Goal: Information Seeking & Learning: Learn about a topic

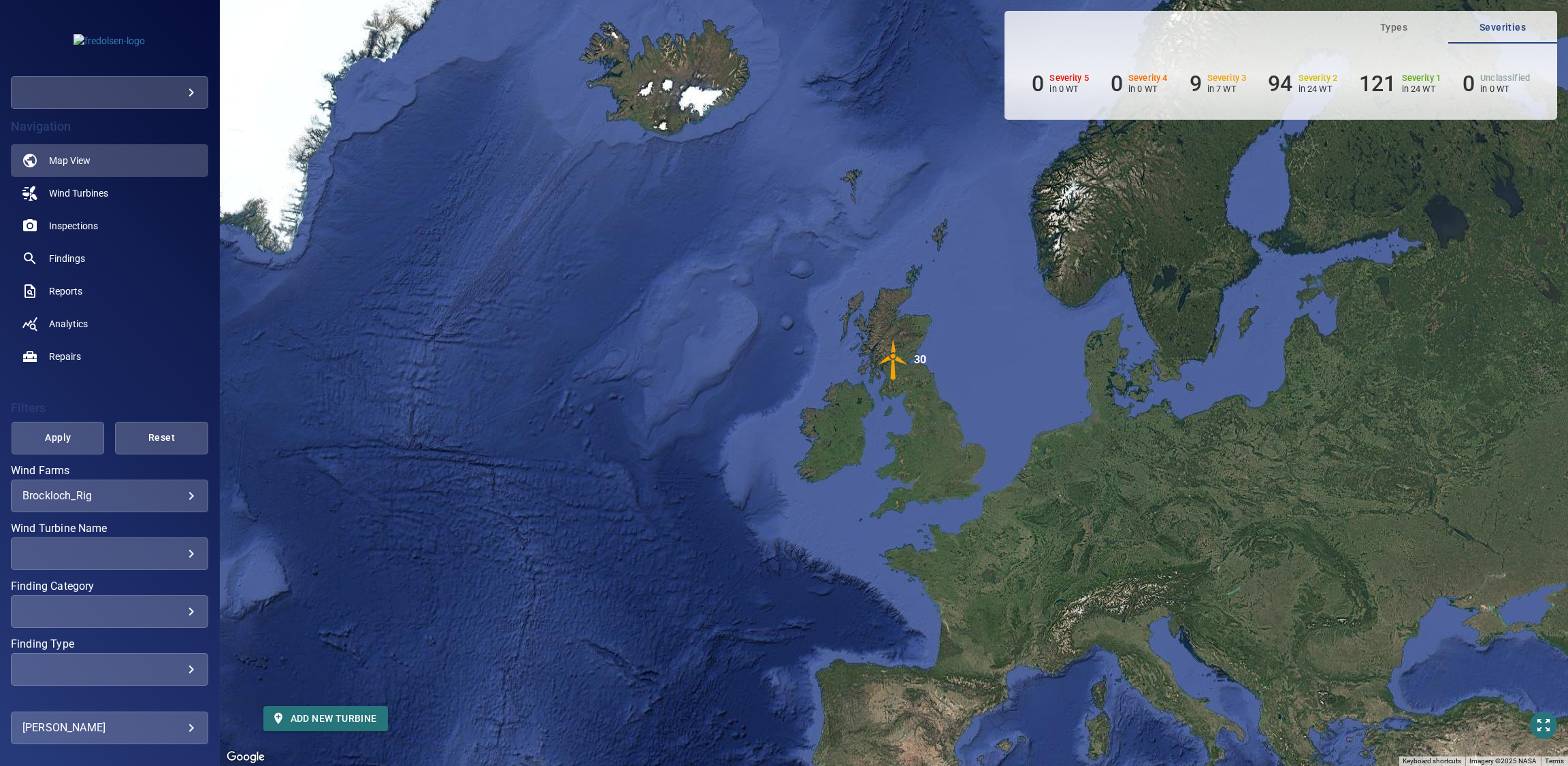
click at [170, 491] on body "**********" at bounding box center [784, 383] width 1568 height 766
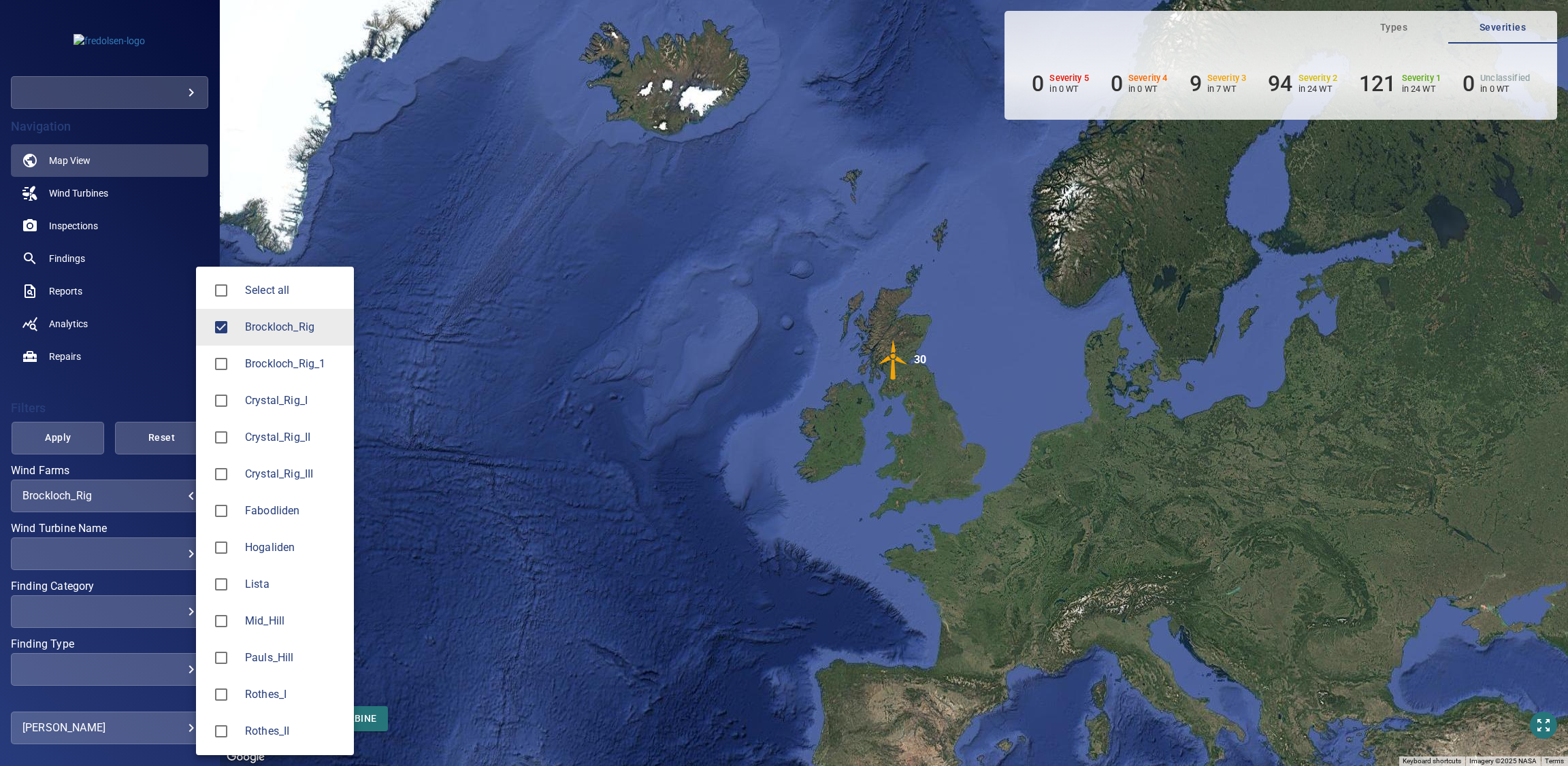
click at [236, 573] on div at bounding box center [226, 585] width 38 height 29
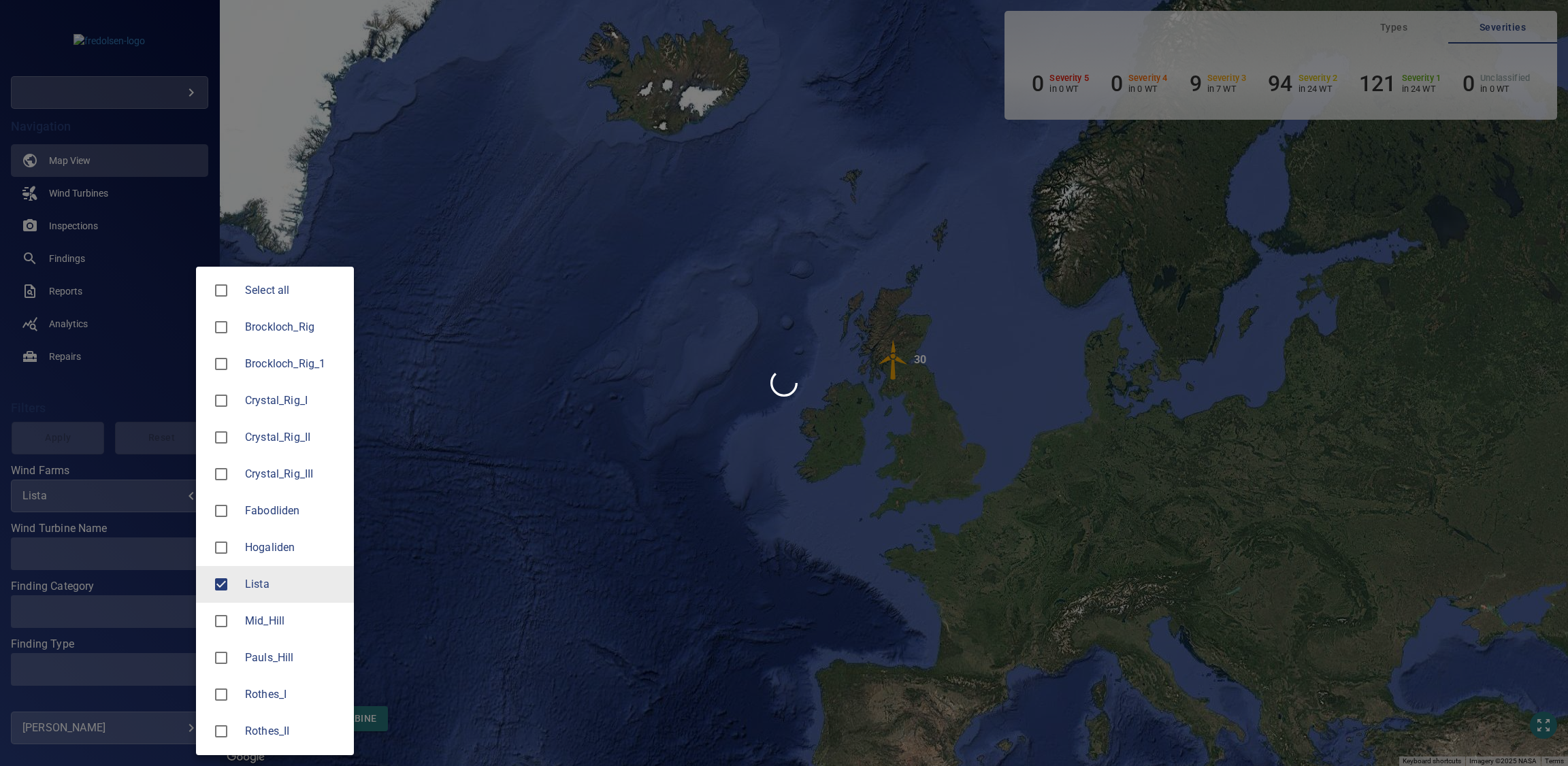
type input "*****"
click at [93, 330] on div at bounding box center [784, 383] width 1568 height 766
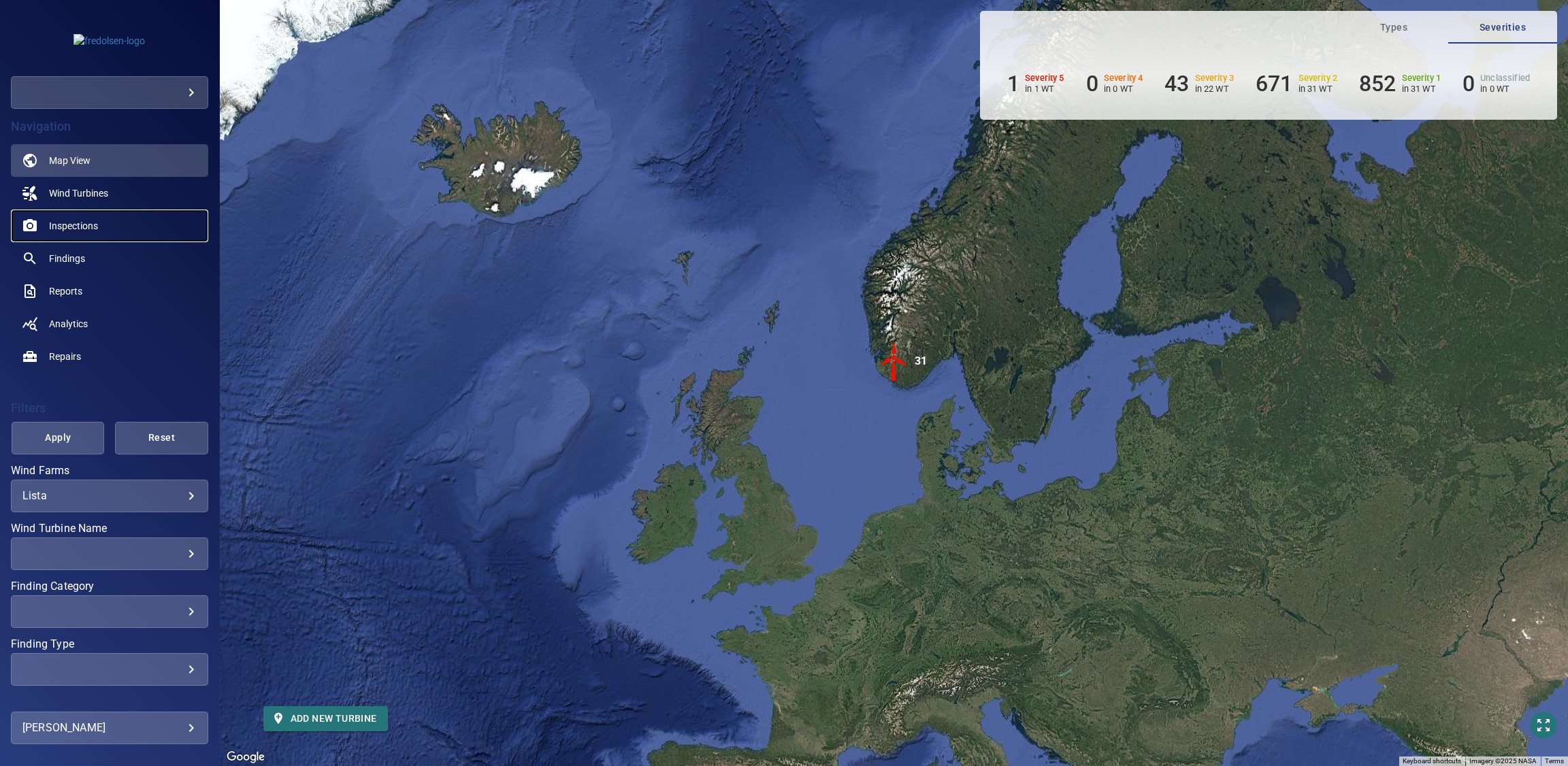
click at [76, 229] on span "Inspections" at bounding box center [73, 226] width 49 height 14
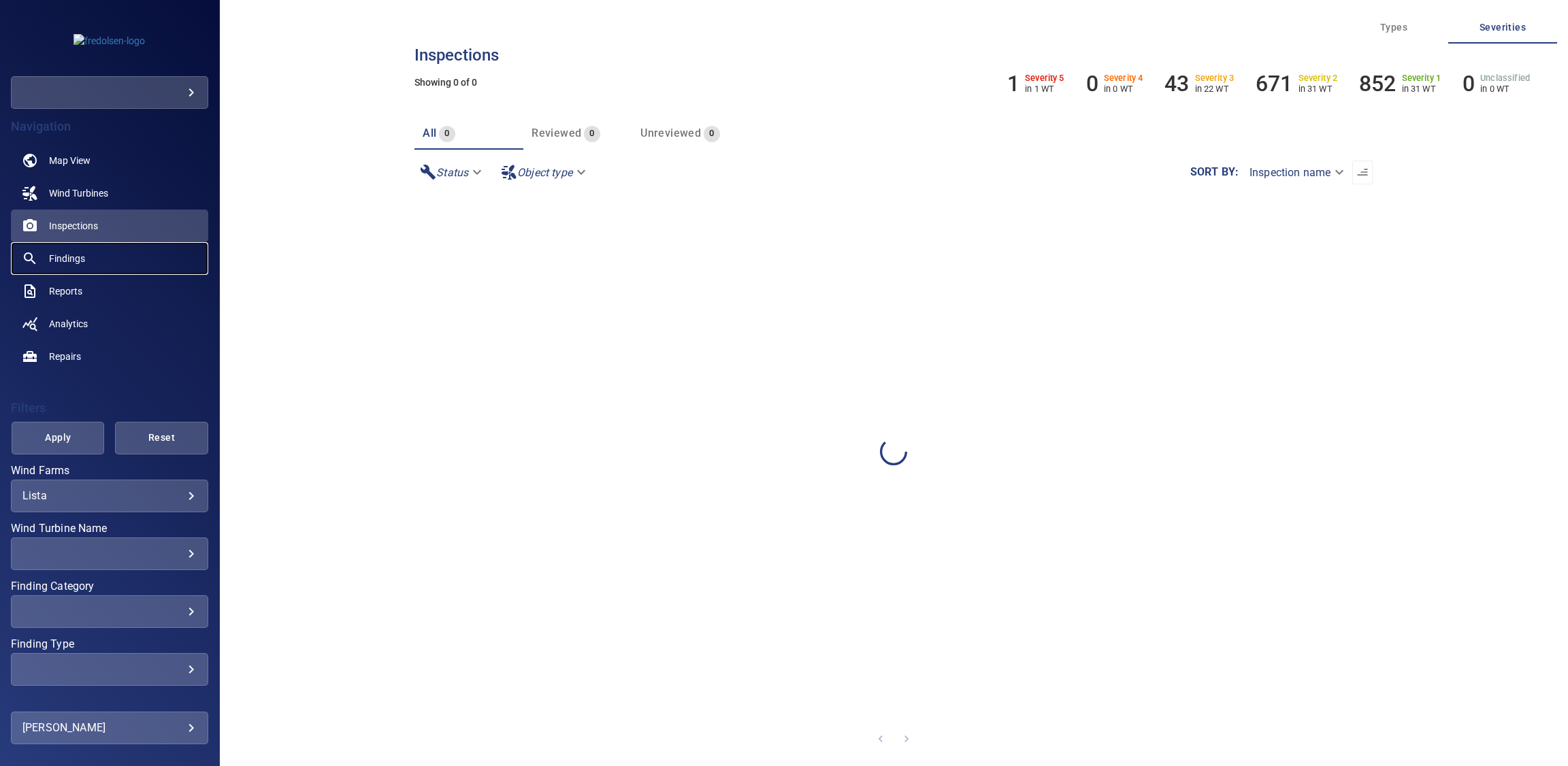
click at [76, 253] on span "Findings" at bounding box center [67, 258] width 36 height 14
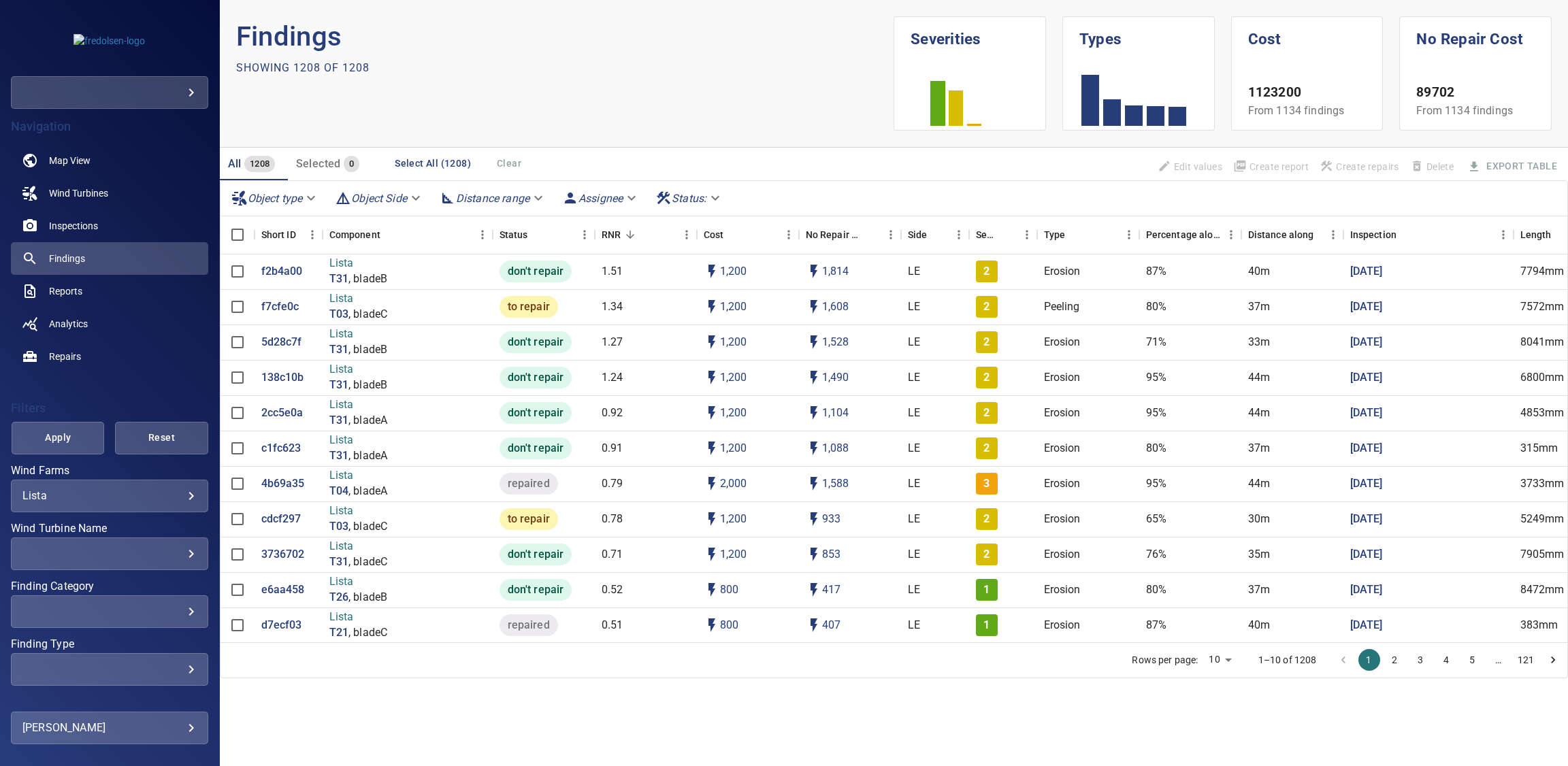
scroll to position [39, 0]
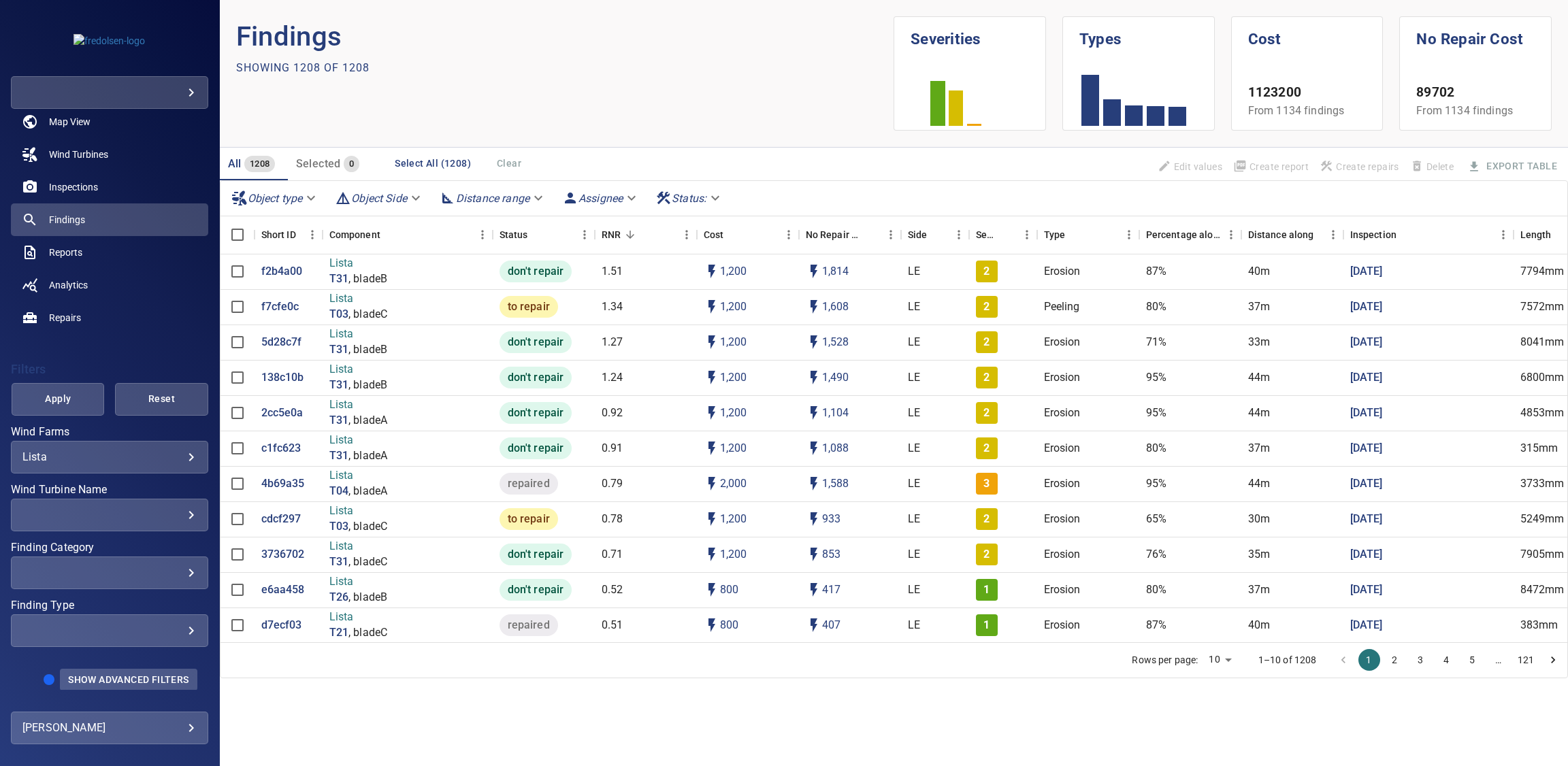
click at [111, 684] on span "Show Advanced Filters" at bounding box center [128, 680] width 120 height 11
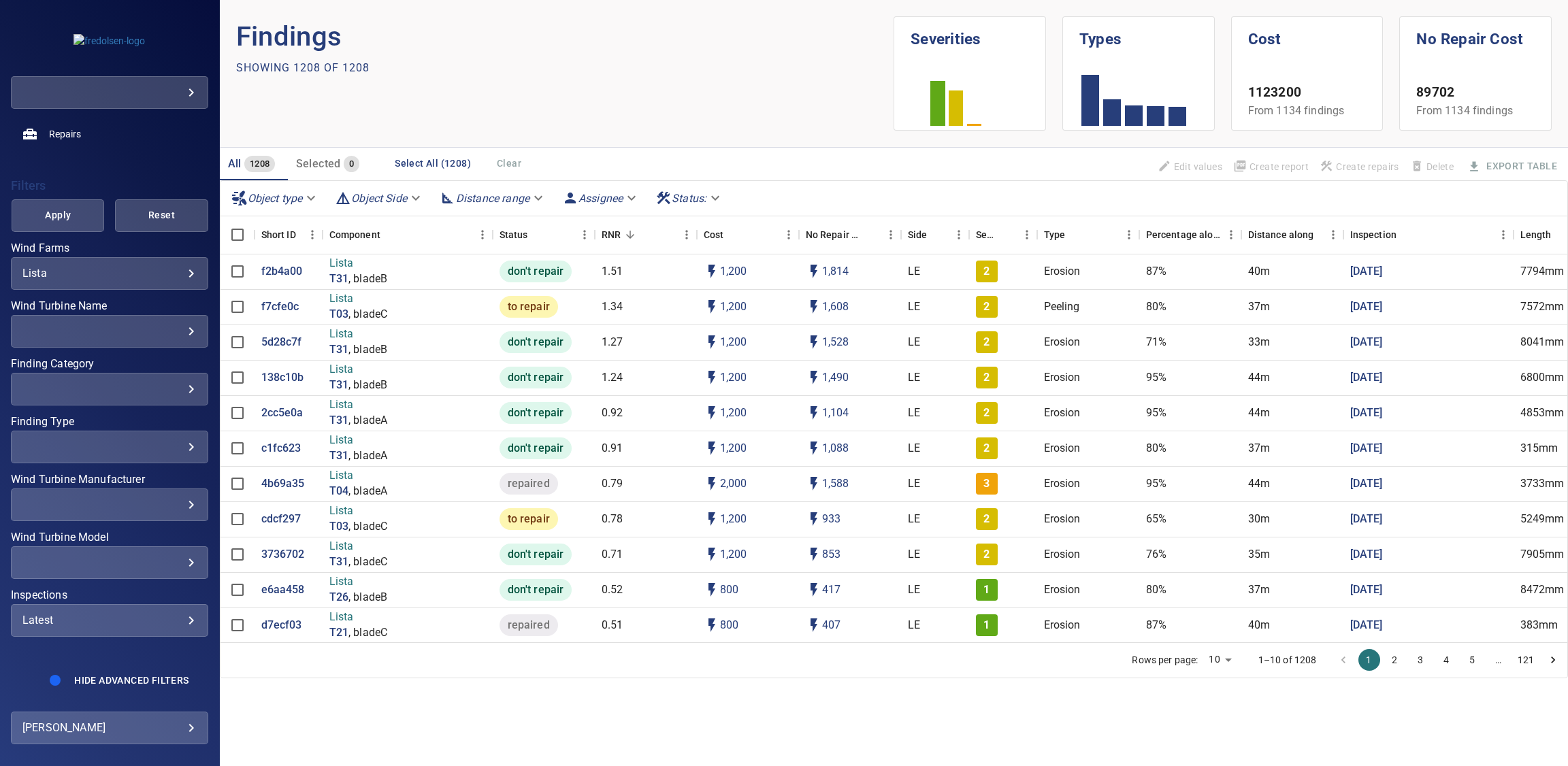
click at [103, 332] on div "​" at bounding box center [109, 331] width 174 height 13
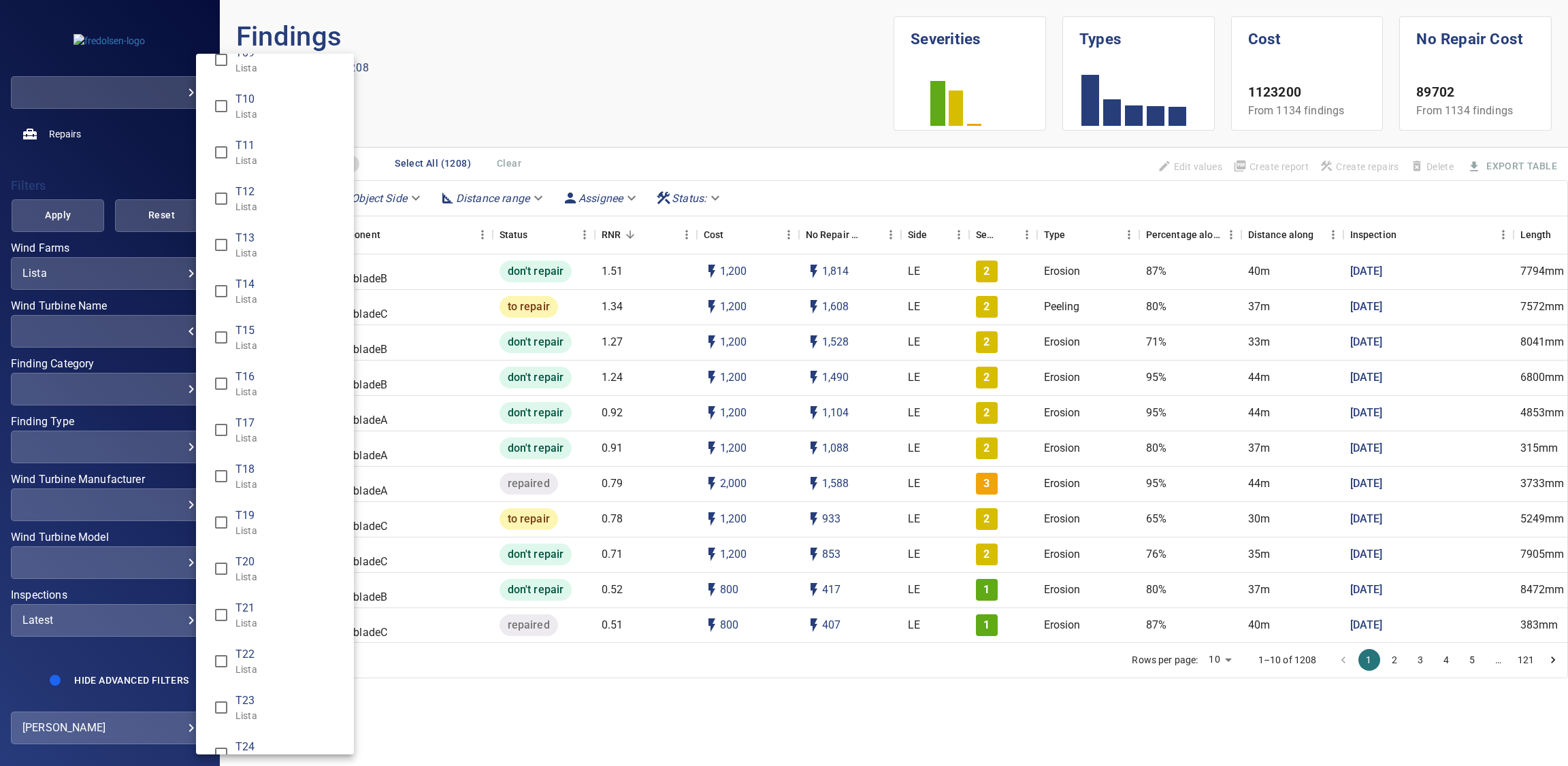
scroll to position [489, 0]
click at [273, 601] on span "T23" at bounding box center [288, 604] width 107 height 17
type input "**********"
click at [108, 170] on div "Wind Turbine Name" at bounding box center [784, 383] width 1568 height 766
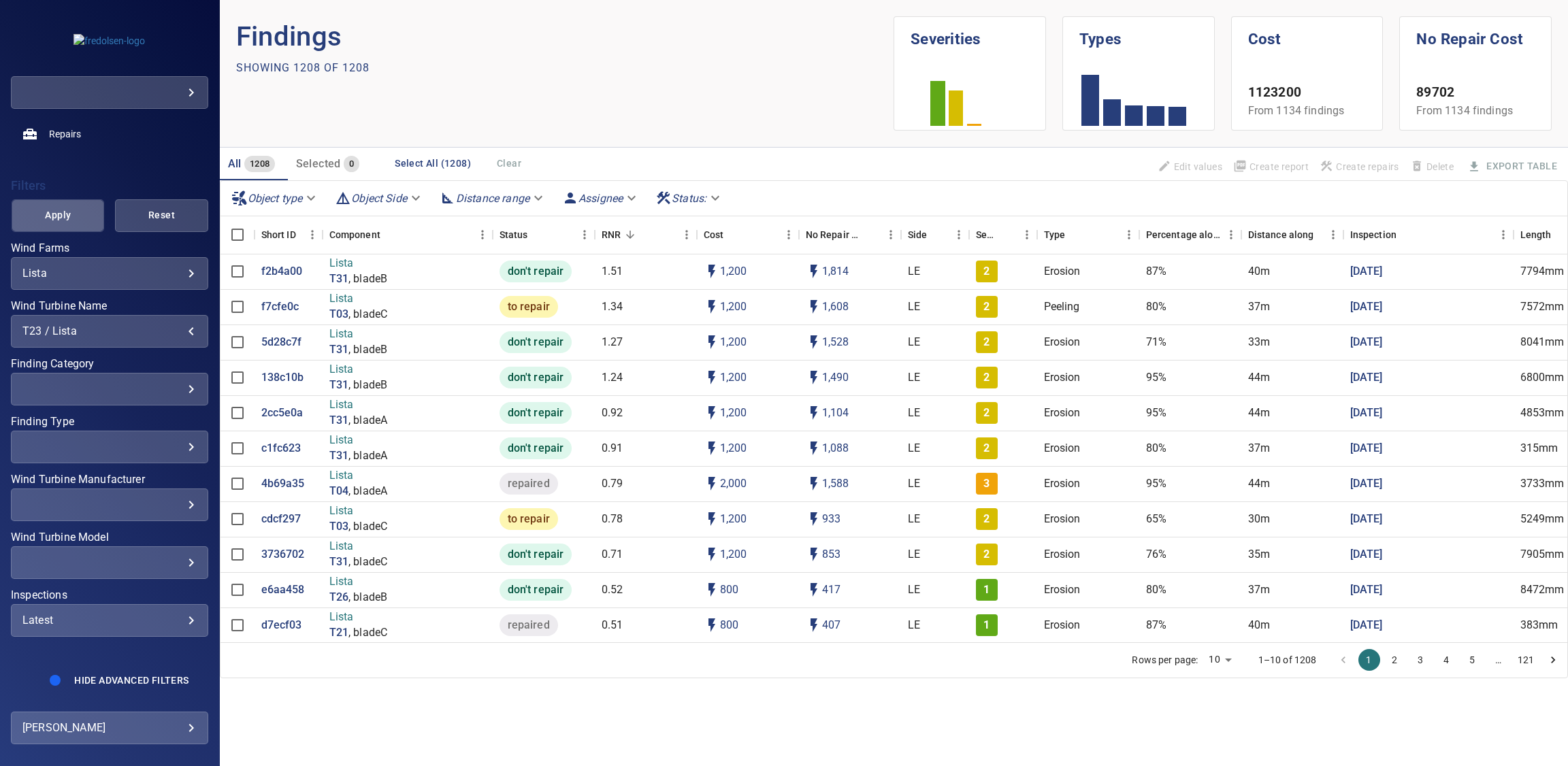
click at [58, 224] on button "Apply" at bounding box center [58, 215] width 93 height 32
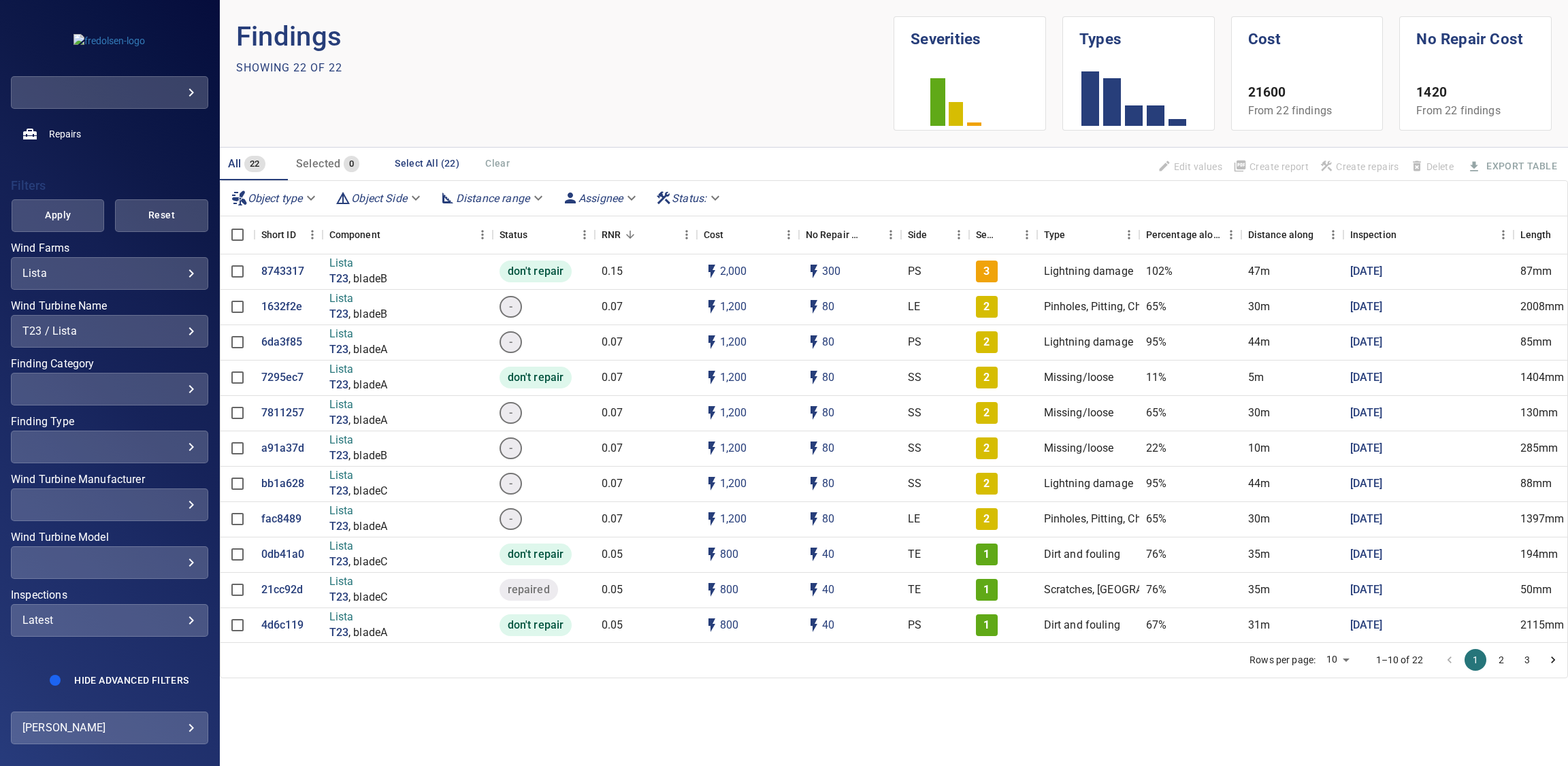
click at [169, 614] on div "Latest" at bounding box center [109, 620] width 174 height 13
click at [163, 158] on div "Inspections" at bounding box center [784, 383] width 1568 height 766
click at [52, 210] on span "Apply" at bounding box center [58, 216] width 58 height 17
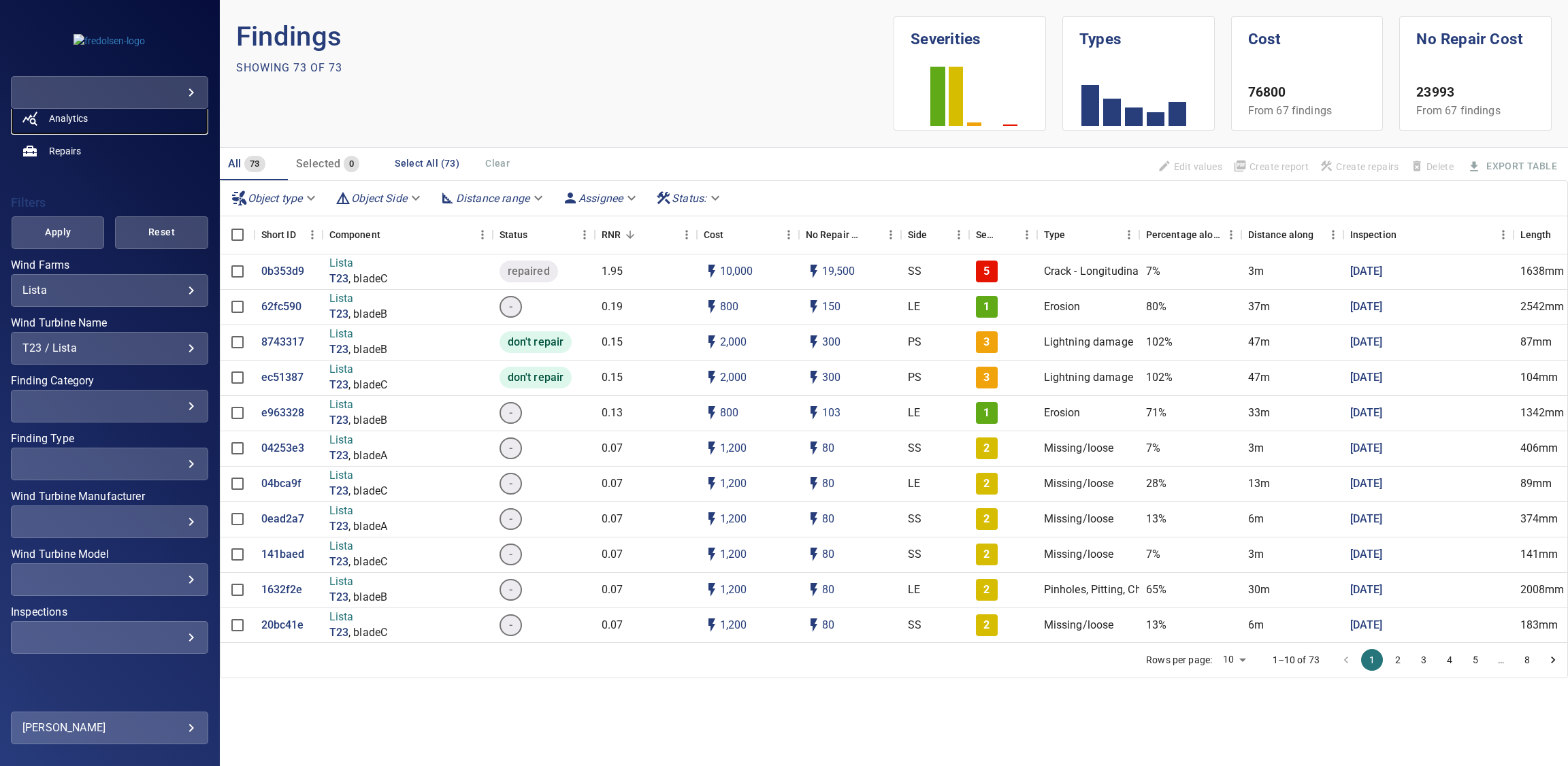
scroll to position [222, 0]
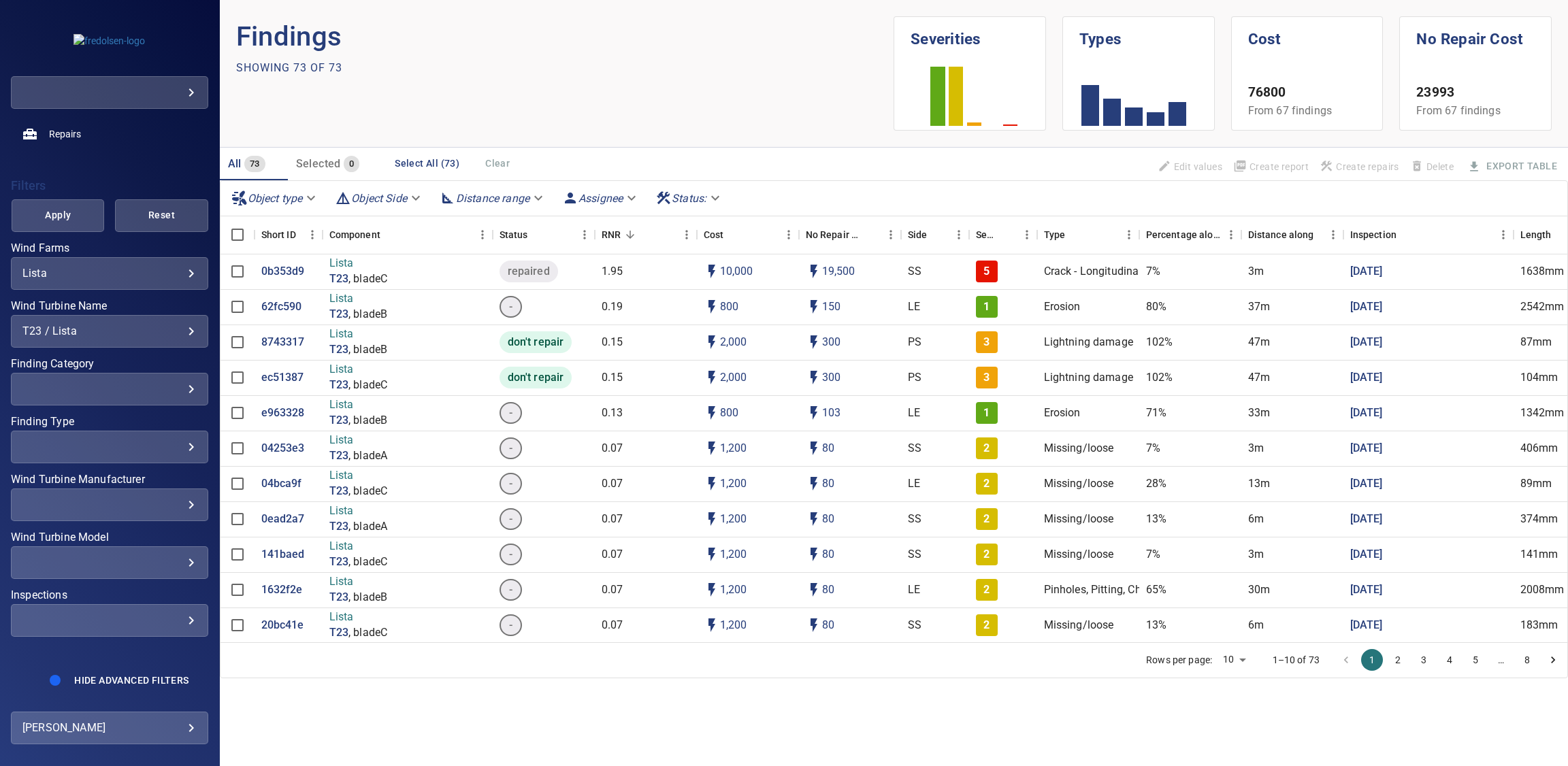
click at [123, 316] on div "**********" at bounding box center [109, 331] width 197 height 32
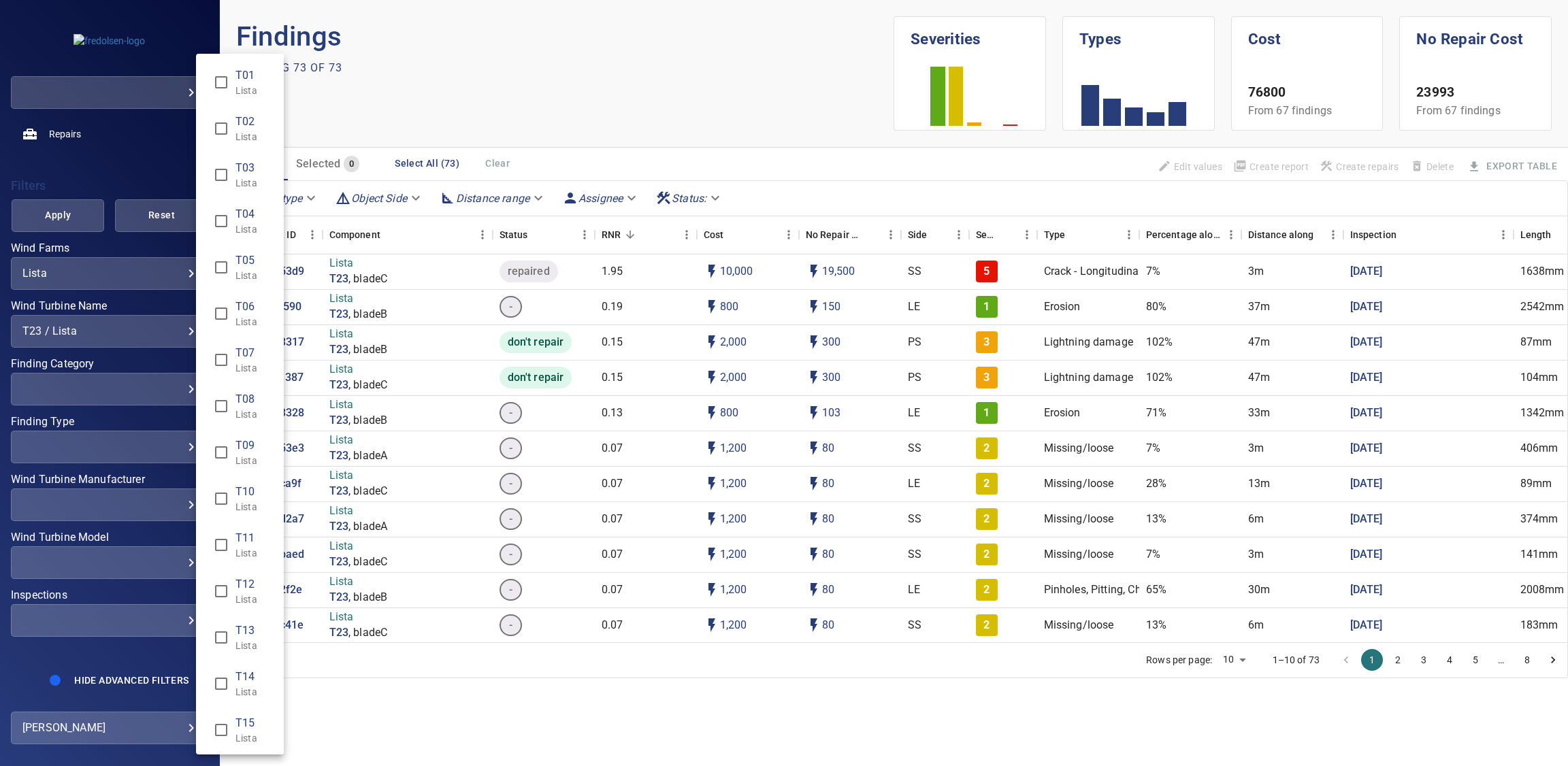
scroll to position [696, 0]
click at [154, 606] on div "Wind Turbine Name" at bounding box center [784, 383] width 1568 height 766
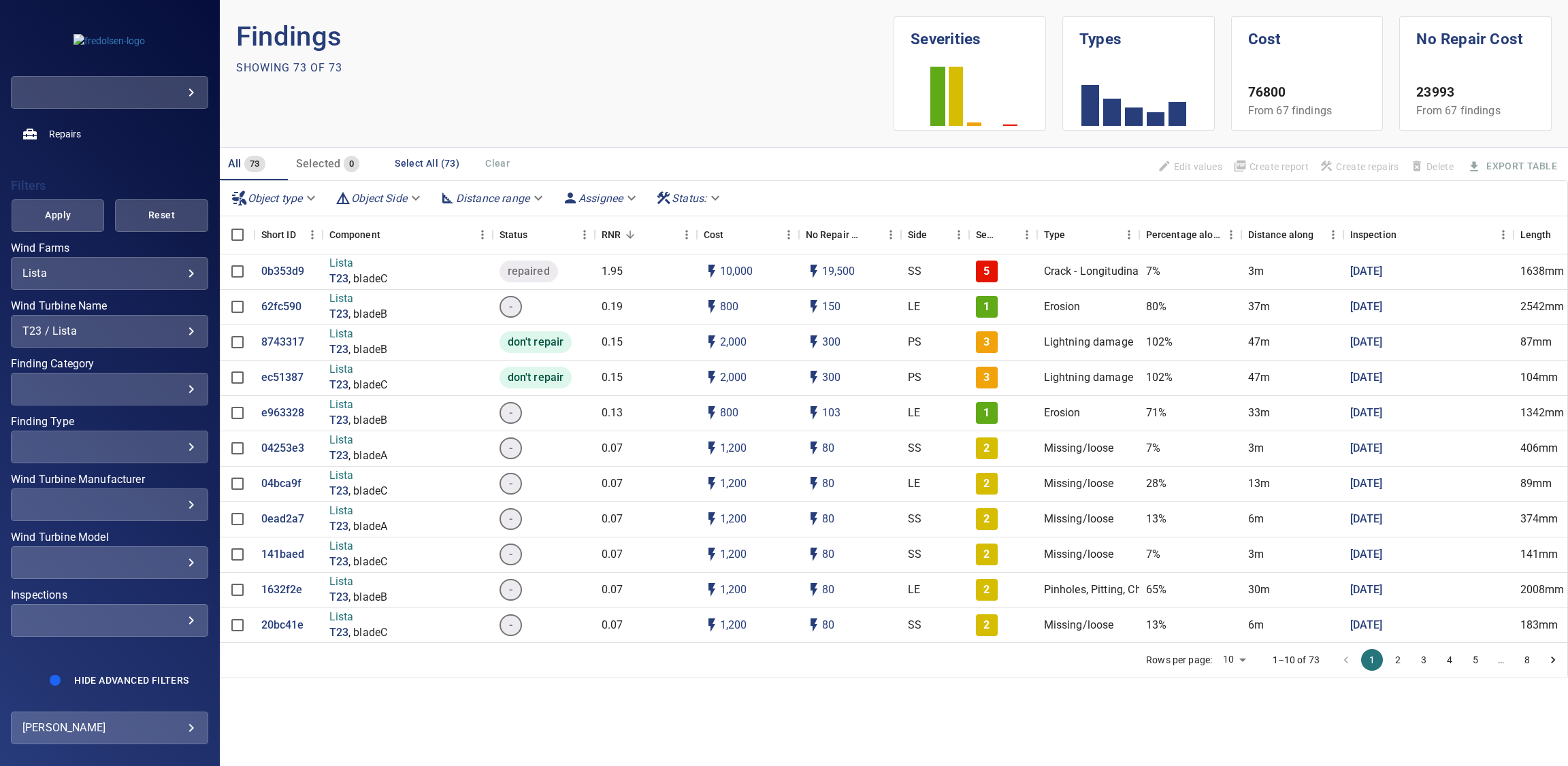
click at [165, 620] on div "​" at bounding box center [109, 620] width 174 height 13
click at [236, 629] on span "Latest" at bounding box center [288, 630] width 107 height 17
type input "******"
click at [170, 585] on div "Inspections" at bounding box center [784, 383] width 1568 height 766
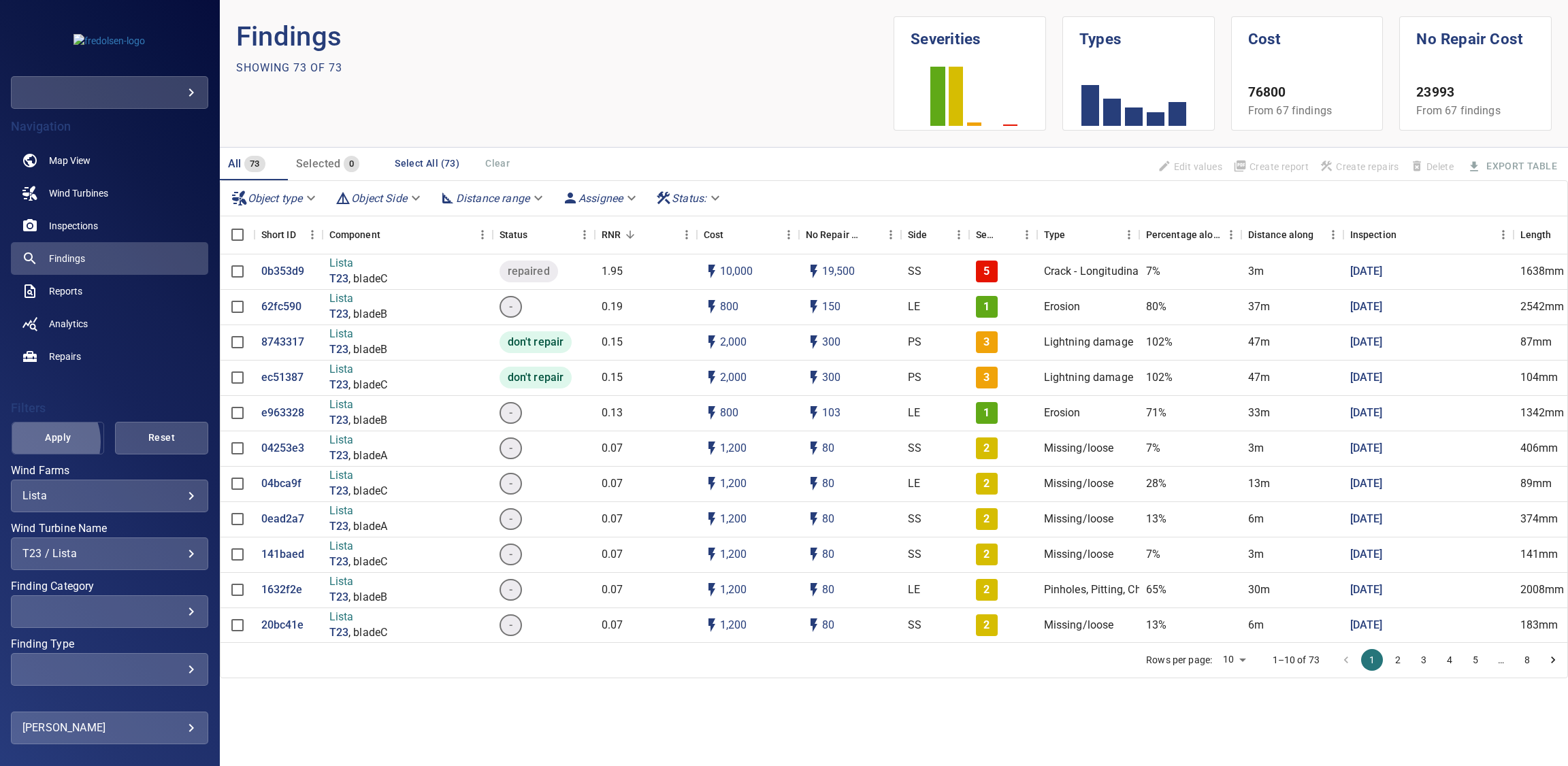
click at [38, 442] on span "Apply" at bounding box center [58, 438] width 58 height 17
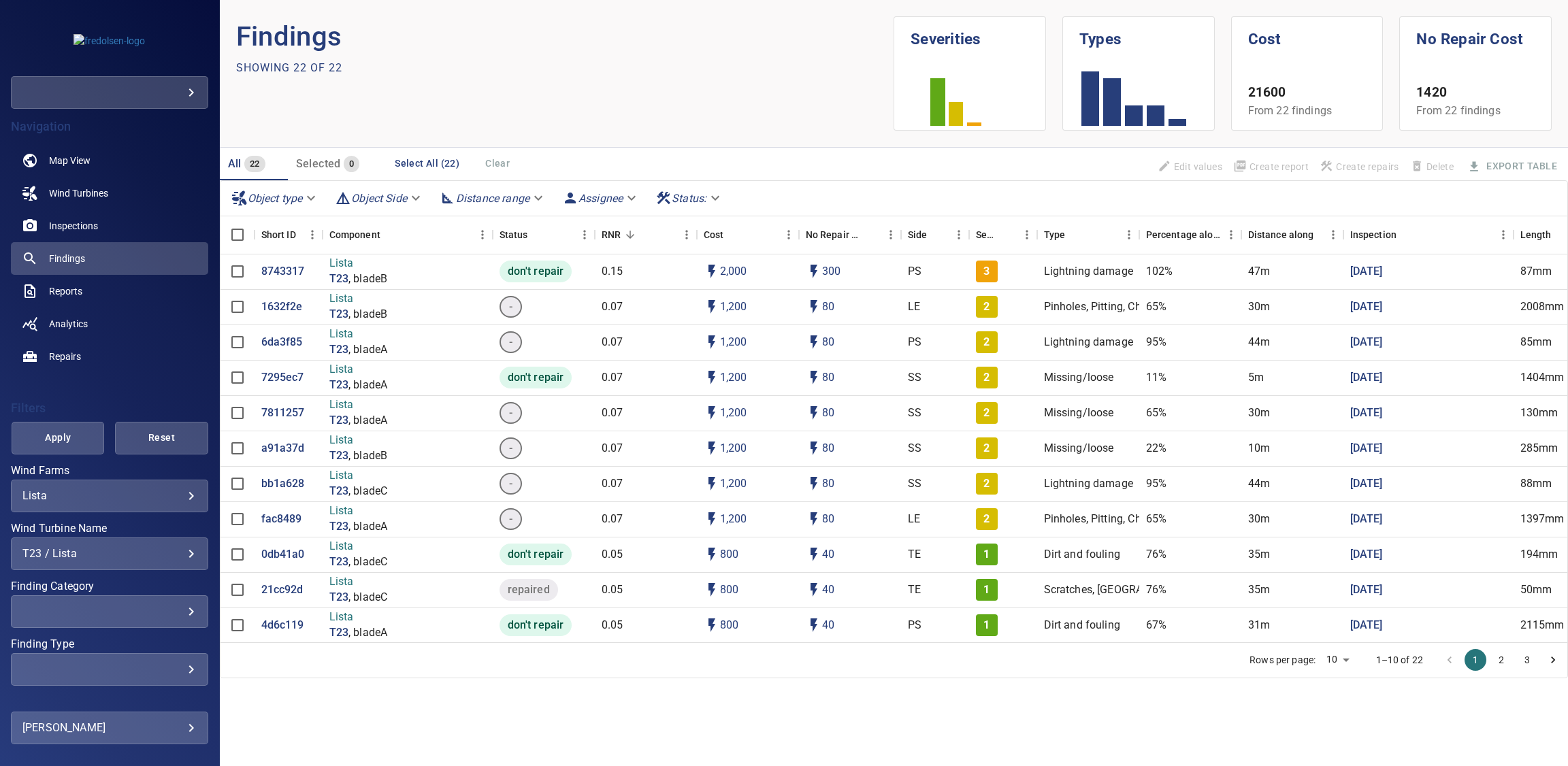
click at [140, 553] on div "T23 / Lista" at bounding box center [109, 554] width 174 height 13
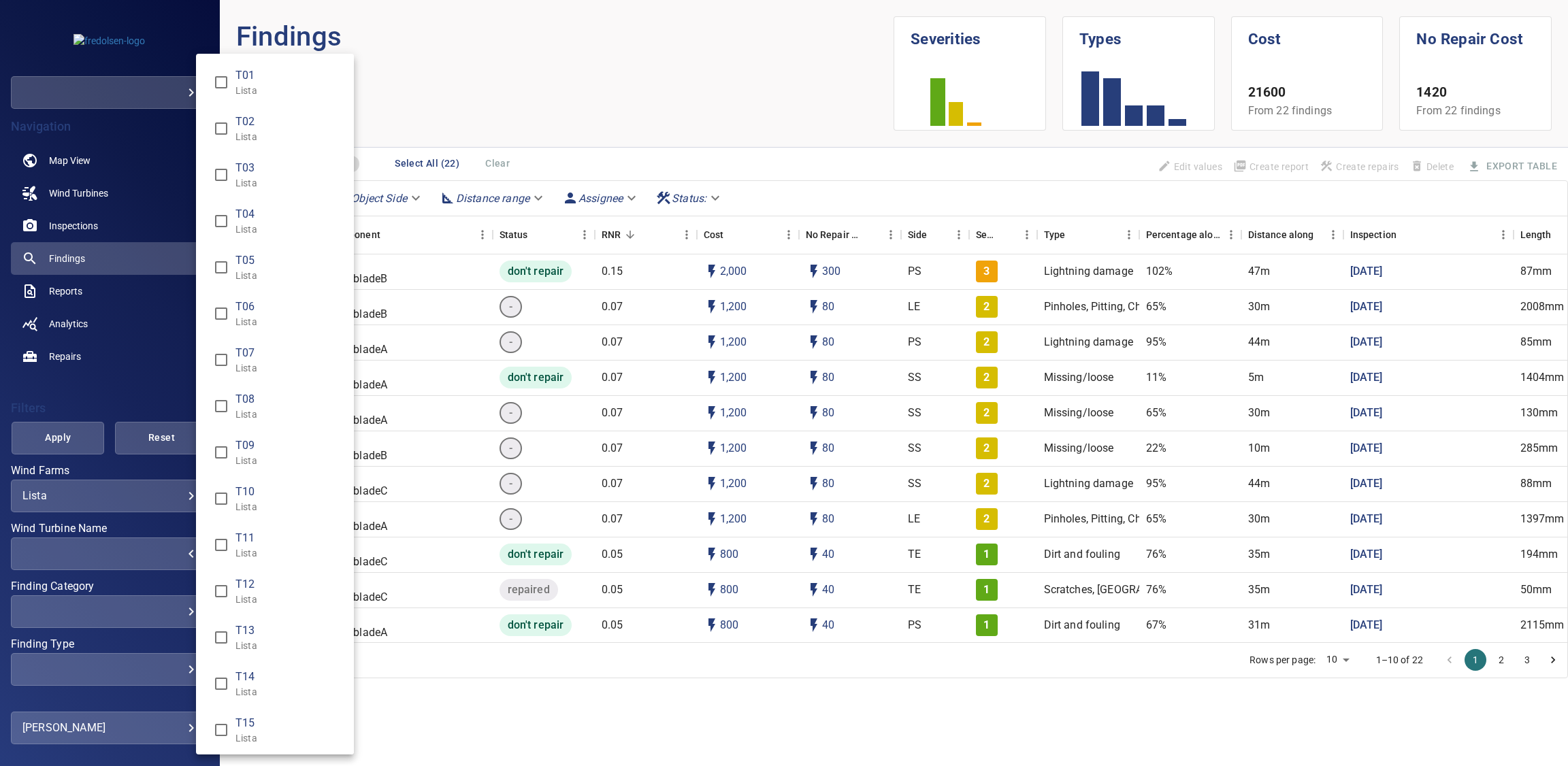
click at [166, 387] on div "Wind Turbine Name" at bounding box center [784, 383] width 1568 height 766
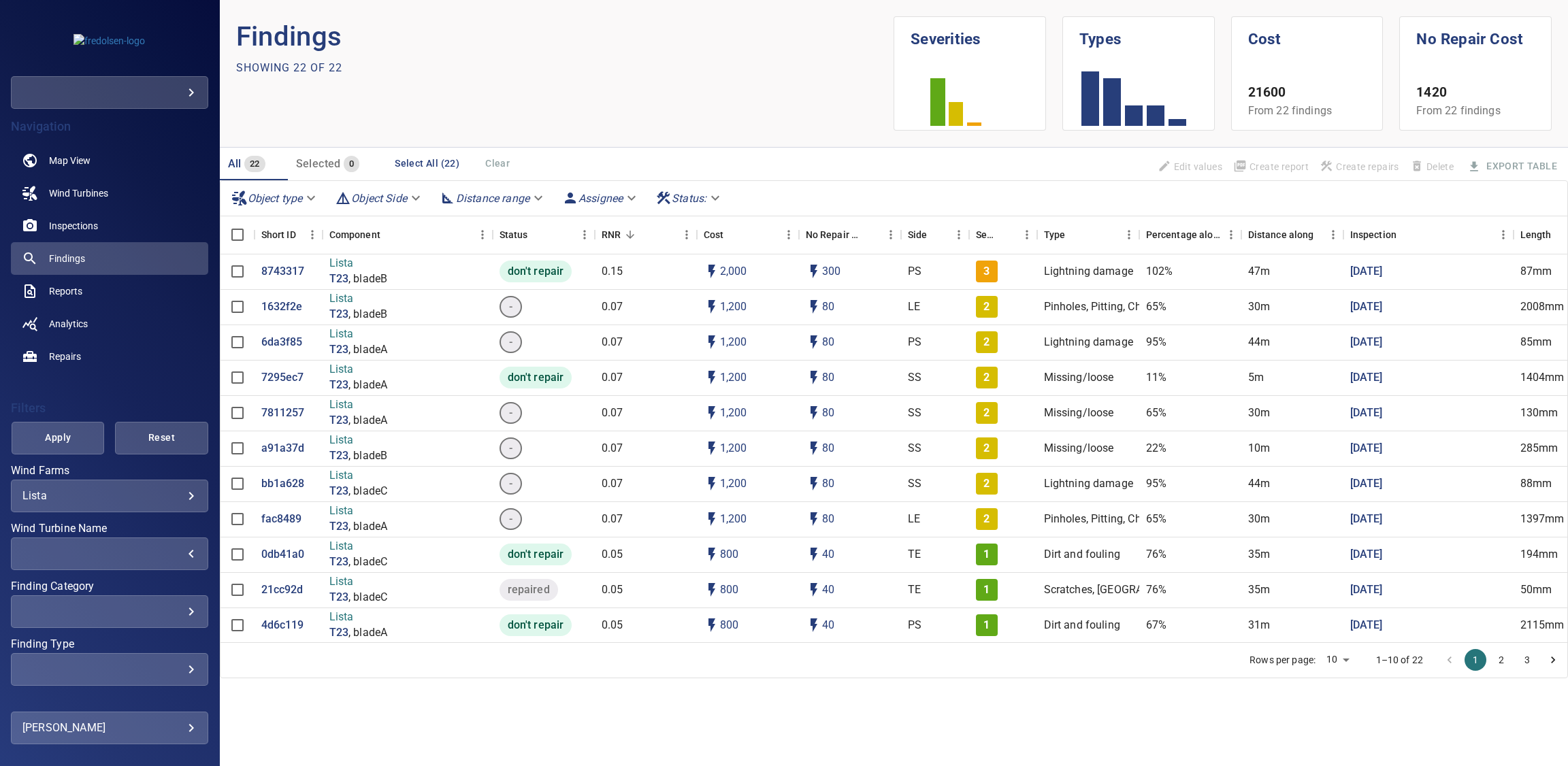
click at [46, 440] on span "Apply" at bounding box center [58, 438] width 58 height 17
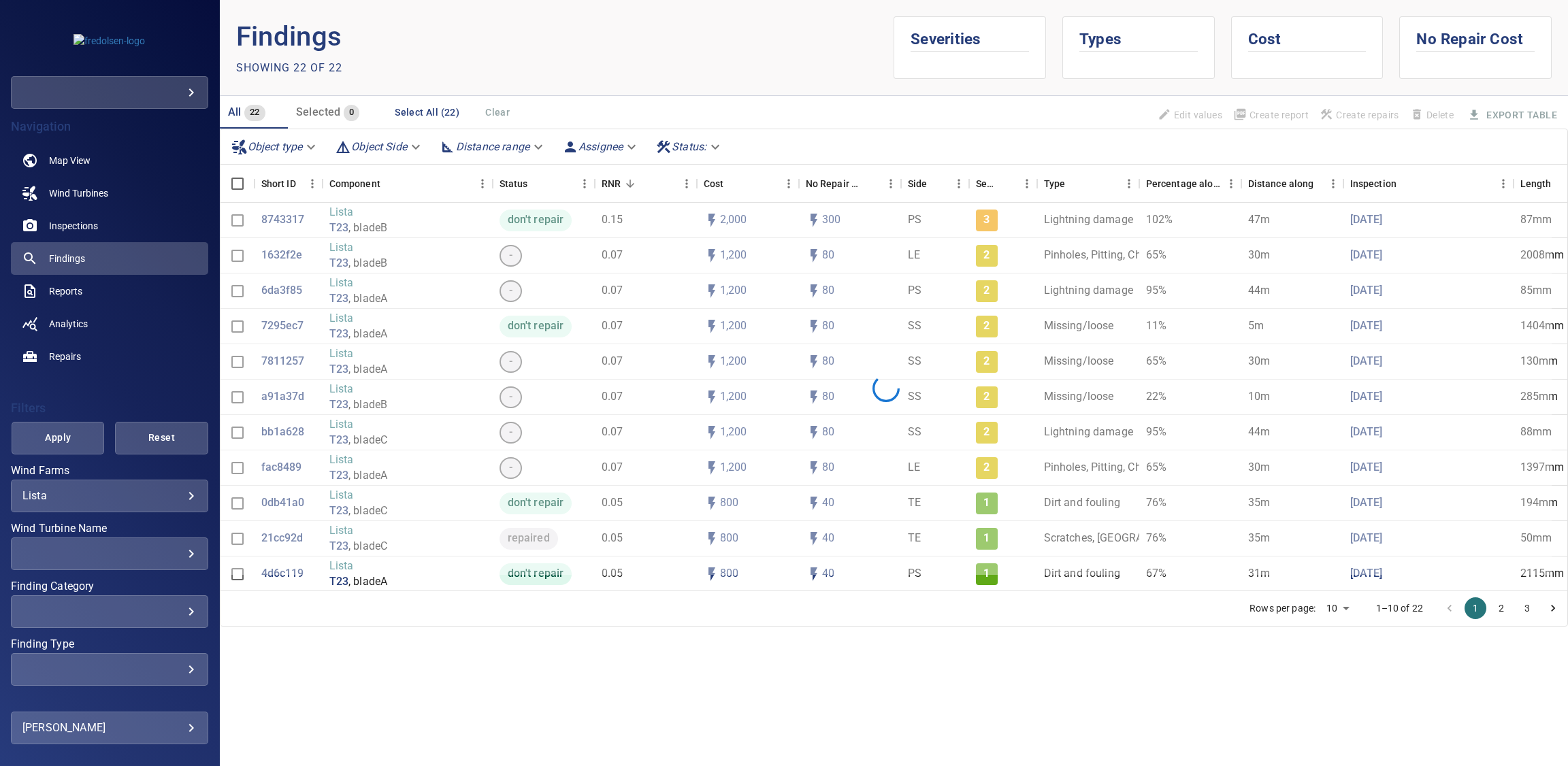
scroll to position [222, 0]
